Goal: Task Accomplishment & Management: Use online tool/utility

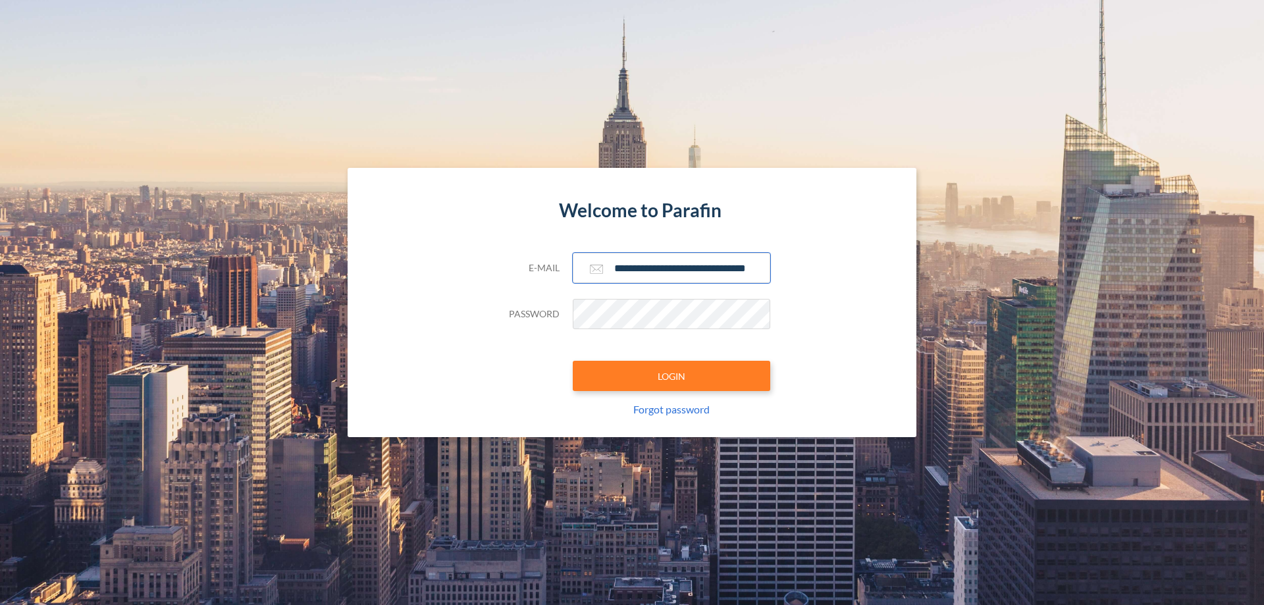
type input "**********"
click at [671, 376] on button "LOGIN" at bounding box center [671, 376] width 197 height 30
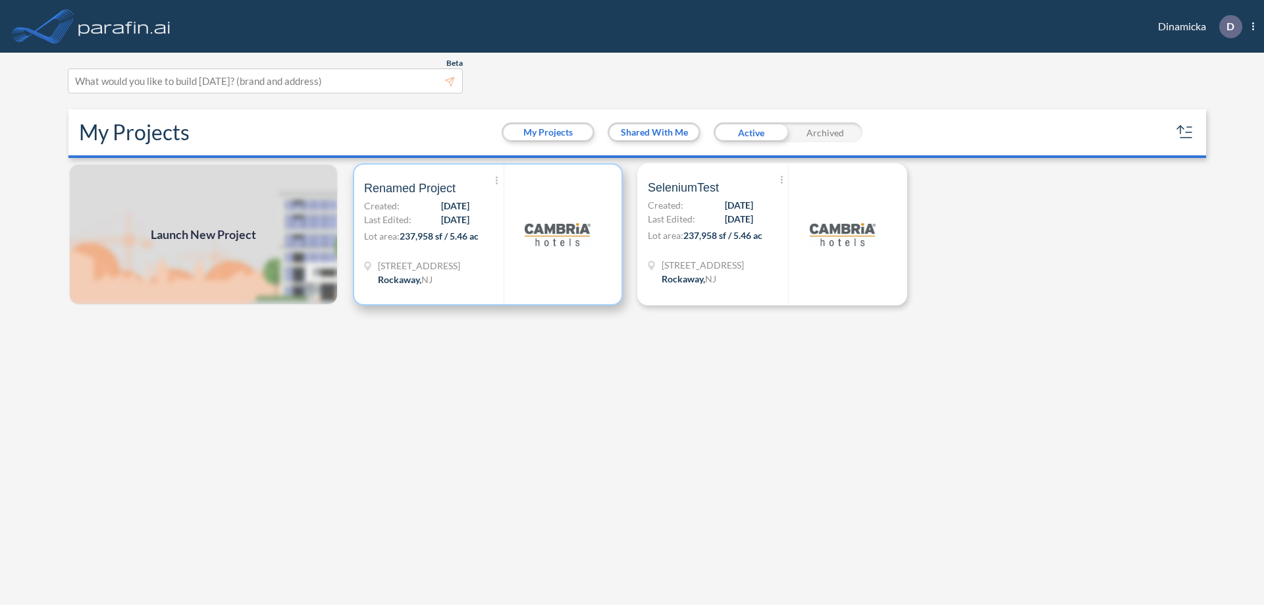
scroll to position [3, 0]
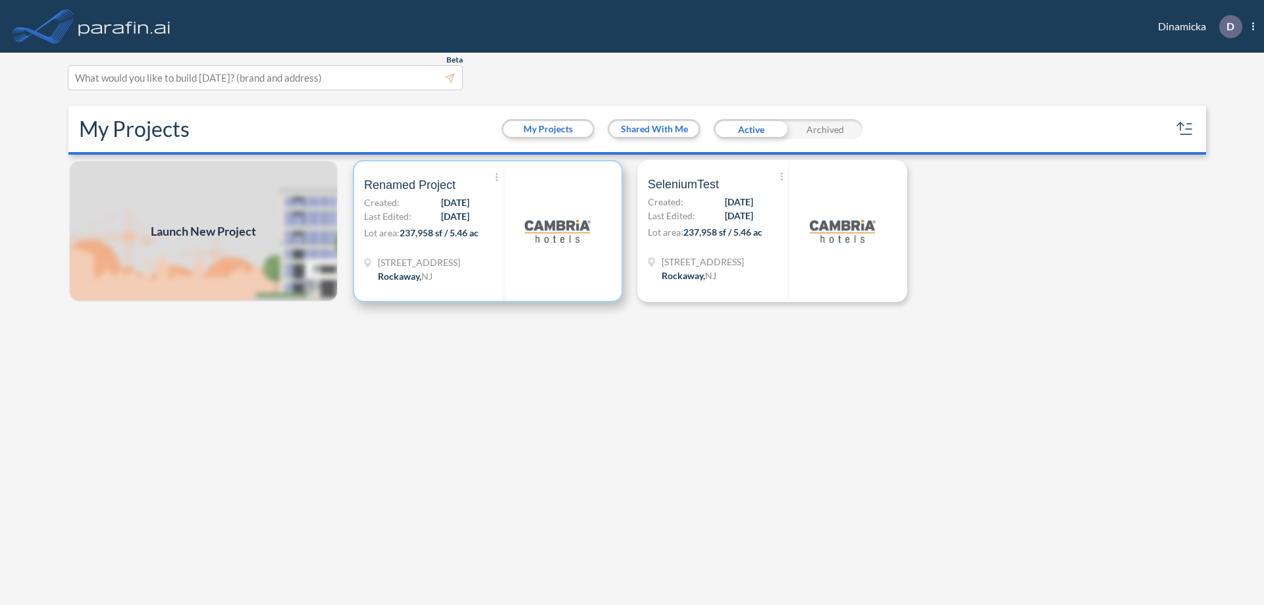
click at [488, 231] on p "Lot area: 237,958 sf / 5.46 ac" at bounding box center [434, 235] width 140 height 19
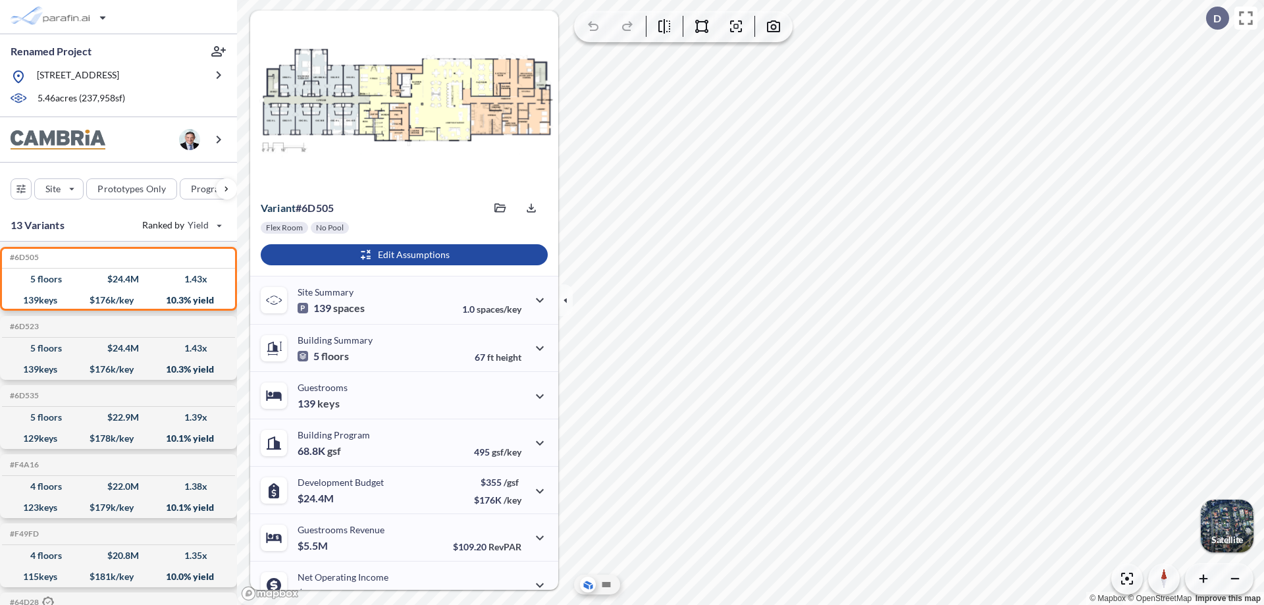
scroll to position [66, 0]
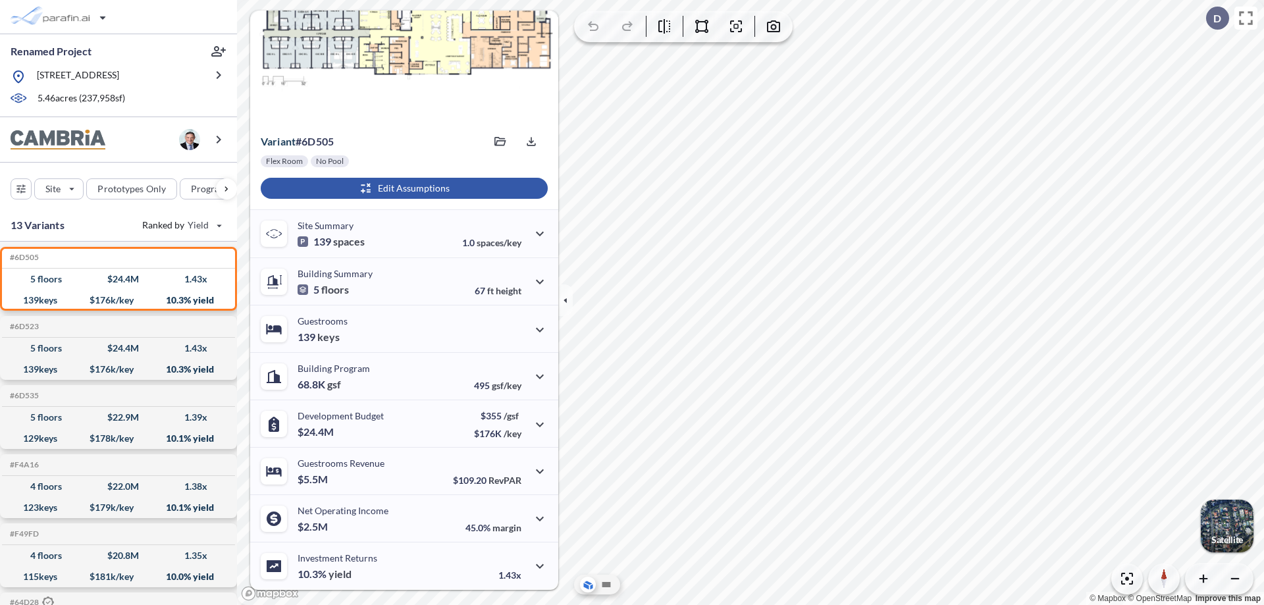
click at [402, 188] on div "button" at bounding box center [404, 188] width 287 height 21
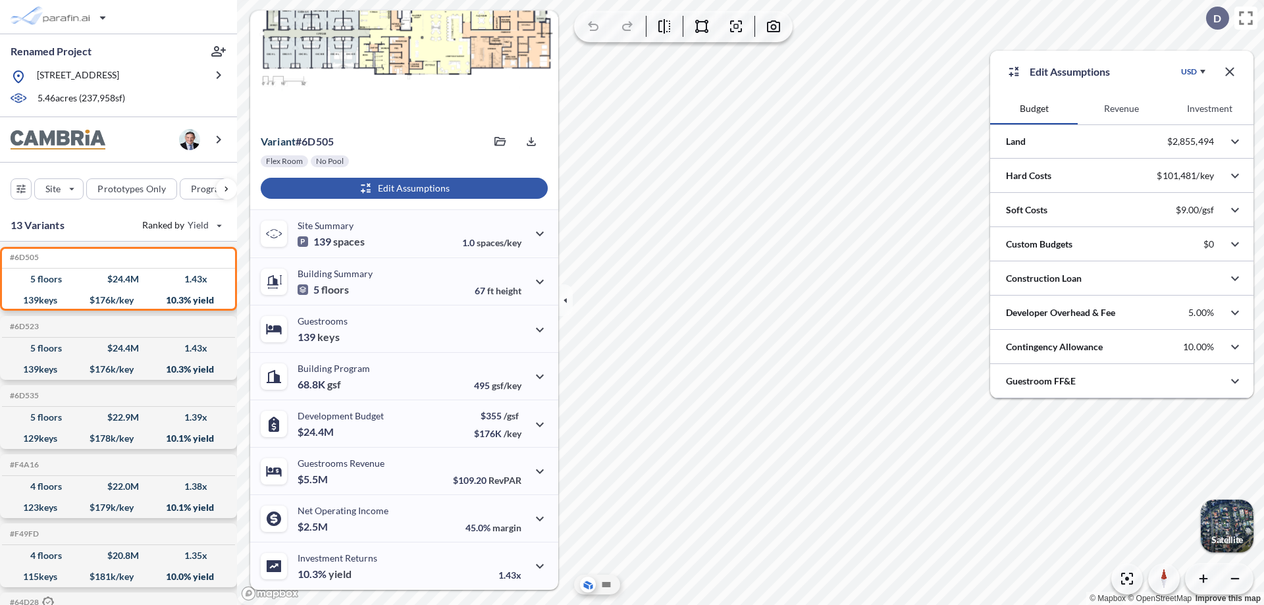
click at [1121, 109] on button "Revenue" at bounding box center [1122, 109] width 88 height 32
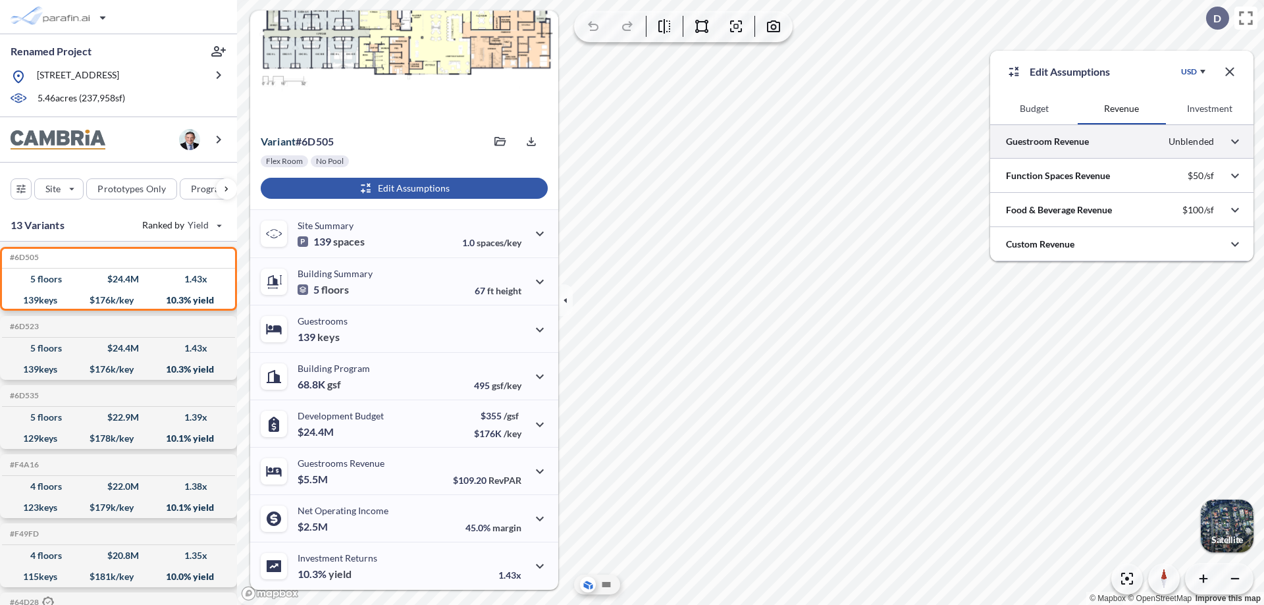
click at [1122, 142] on div at bounding box center [1121, 141] width 263 height 34
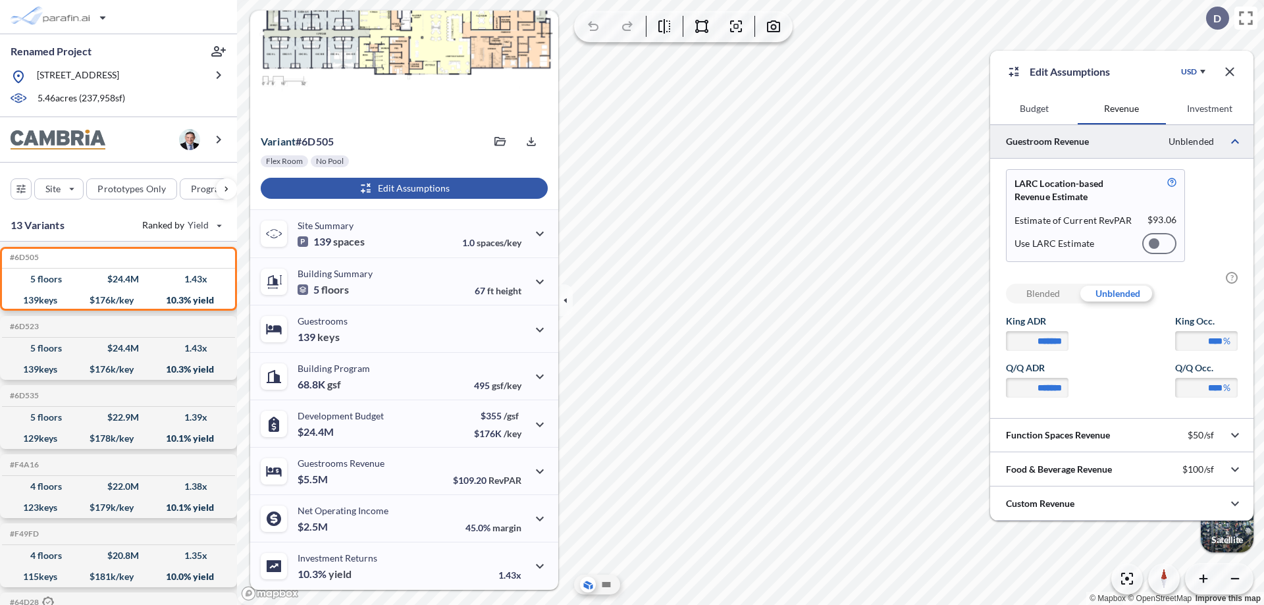
click at [1159, 244] on div at bounding box center [1159, 243] width 34 height 21
